Goal: Check status

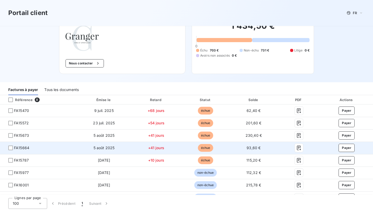
scroll to position [29, 0]
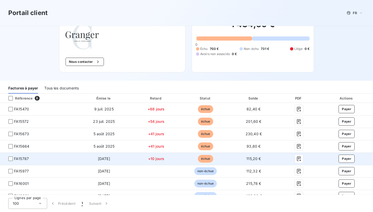
click at [102, 160] on span "[DATE]" at bounding box center [104, 159] width 12 height 4
click at [298, 159] on icon "button" at bounding box center [298, 159] width 5 height 5
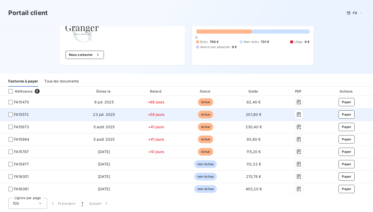
scroll to position [0, 0]
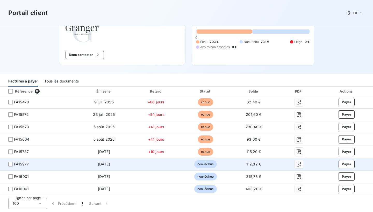
click at [205, 165] on span "non-échue" at bounding box center [205, 165] width 23 height 8
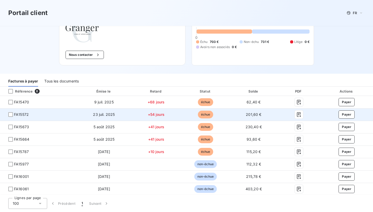
scroll to position [36, 0]
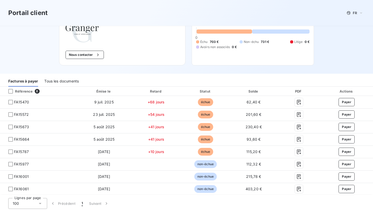
click at [61, 82] on div "Tous les documents" at bounding box center [61, 81] width 34 height 11
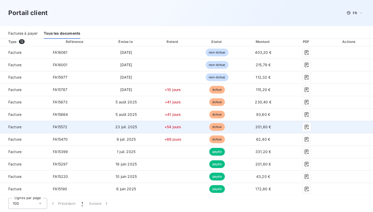
scroll to position [86, 0]
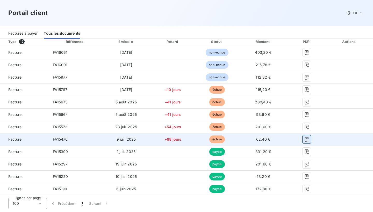
click at [309, 139] on icon "button" at bounding box center [306, 139] width 5 height 5
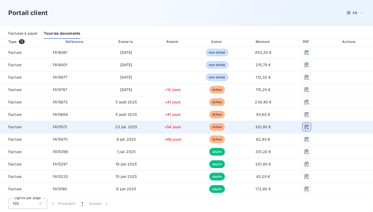
click at [309, 127] on icon "button" at bounding box center [307, 127] width 4 height 5
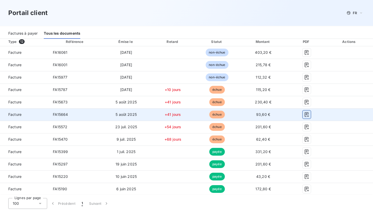
click at [309, 115] on icon "button" at bounding box center [306, 114] width 5 height 5
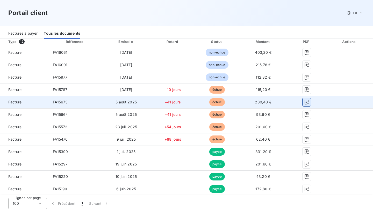
click at [309, 103] on icon "button" at bounding box center [306, 102] width 5 height 5
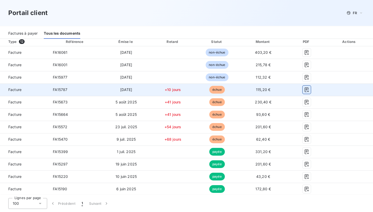
click at [309, 90] on icon "button" at bounding box center [307, 90] width 4 height 5
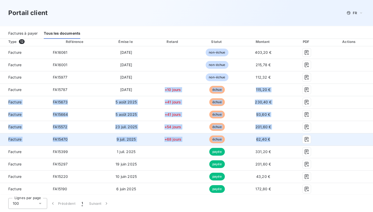
drag, startPoint x: 185, startPoint y: 90, endPoint x: 291, endPoint y: 143, distance: 118.0
click at [291, 143] on tbody "Facture FA16061 [DATE] non-échue 403,20 € Facture FA16001 [DATE] non-échue 215,…" at bounding box center [186, 120] width 373 height 149
click at [0, 135] on td "Facture" at bounding box center [24, 139] width 49 height 12
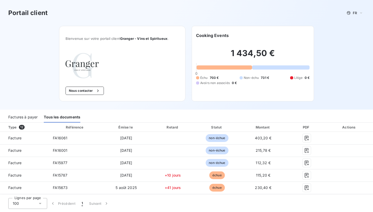
scroll to position [0, 0]
click at [34, 13] on h3 "Portail client" at bounding box center [27, 12] width 39 height 9
click at [221, 38] on h6 "Cooking Events" at bounding box center [212, 35] width 33 height 6
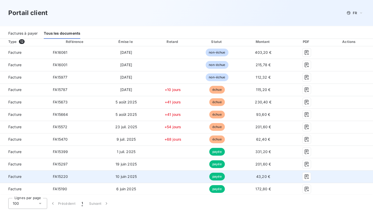
scroll to position [86, 0]
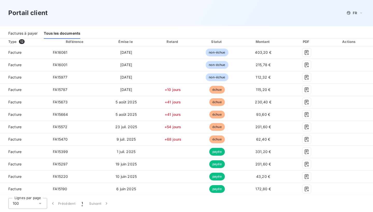
click at [37, 206] on div "100" at bounding box center [27, 203] width 39 height 11
click at [38, 205] on icon at bounding box center [40, 203] width 5 height 5
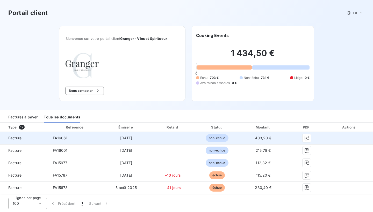
scroll to position [0, 0]
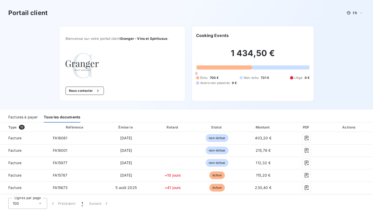
click at [237, 57] on h2 "1 434,50 €" at bounding box center [253, 56] width 114 height 16
click at [93, 71] on img at bounding box center [82, 65] width 33 height 25
click at [149, 41] on div "Bienvenue sur votre portail client Granger - Vins et Spiritueux ." at bounding box center [123, 38] width 114 height 12
click at [149, 40] on span "Granger - Vins et Spiritueux" at bounding box center [143, 39] width 47 height 4
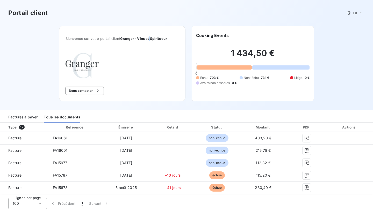
click at [15, 128] on div "Type 12" at bounding box center [26, 127] width 42 height 5
click at [33, 126] on div at bounding box center [32, 127] width 5 height 5
